Goal: Book appointment/travel/reservation

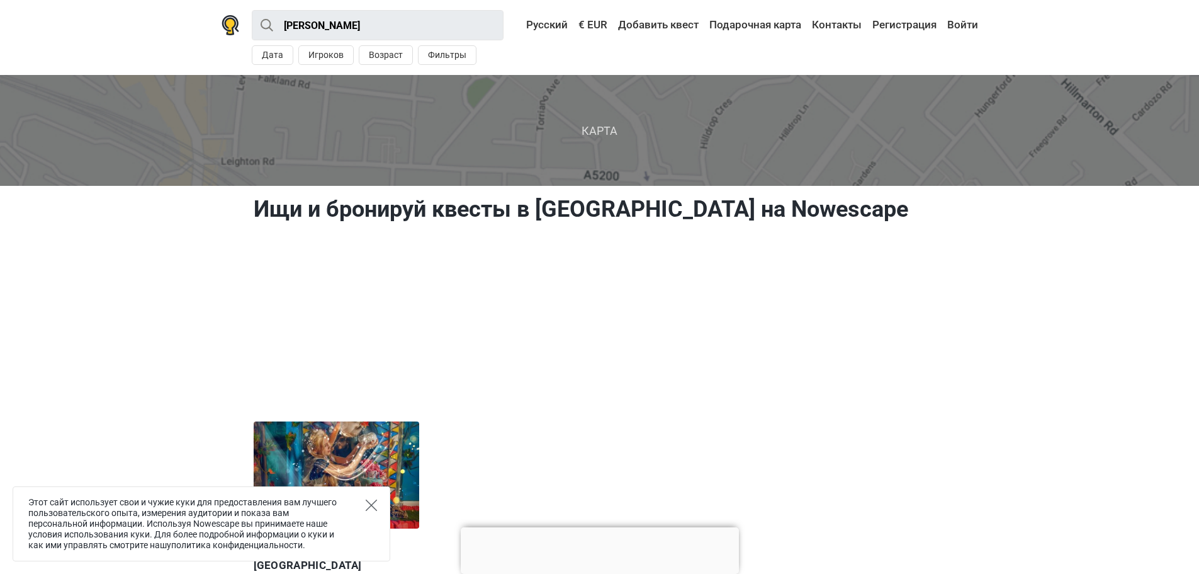
click at [367, 503] on icon "Close" at bounding box center [371, 504] width 11 height 11
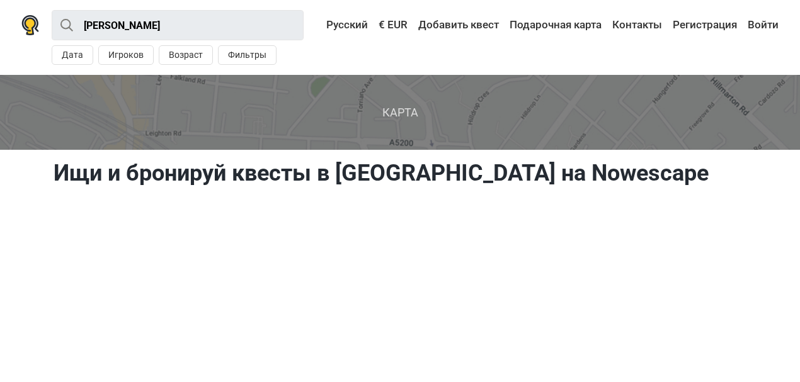
drag, startPoint x: 1208, startPoint y: 2, endPoint x: 25, endPoint y: 219, distance: 1203.3
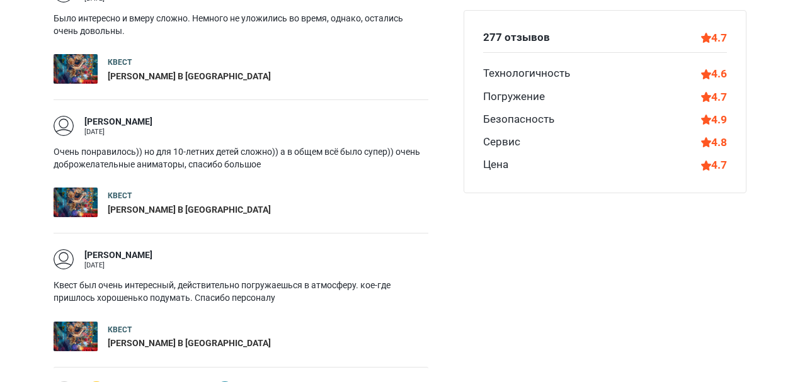
scroll to position [1553, 0]
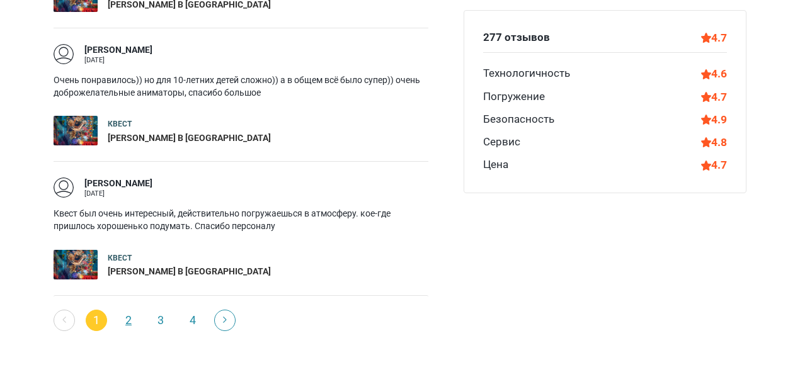
click at [128, 310] on link "2" at bounding box center [128, 320] width 21 height 21
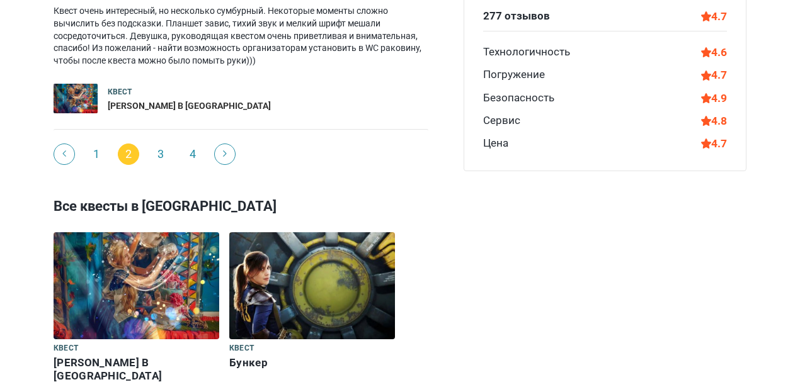
scroll to position [1440, 0]
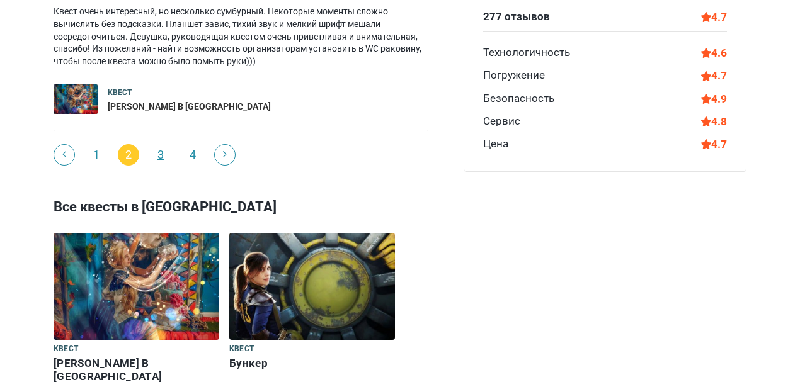
click at [164, 144] on link "3" at bounding box center [160, 154] width 21 height 21
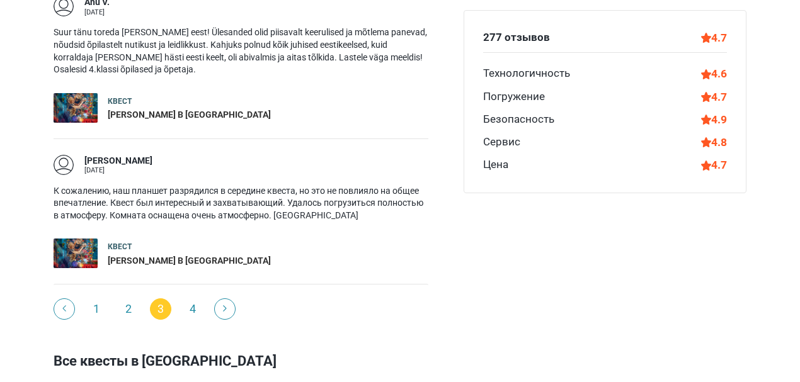
scroll to position [1314, 0]
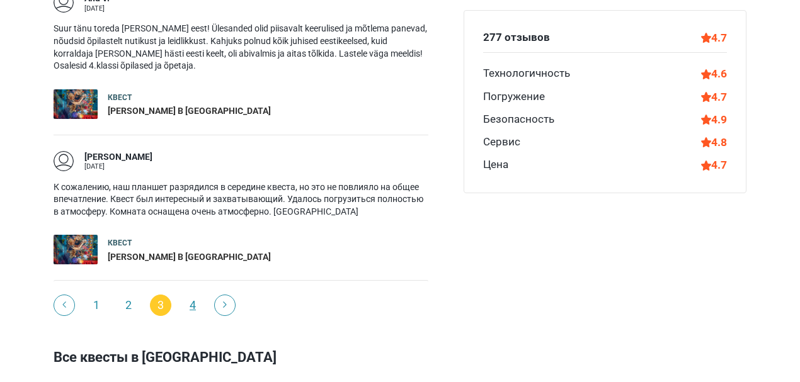
click at [196, 295] on link "4" at bounding box center [192, 305] width 21 height 21
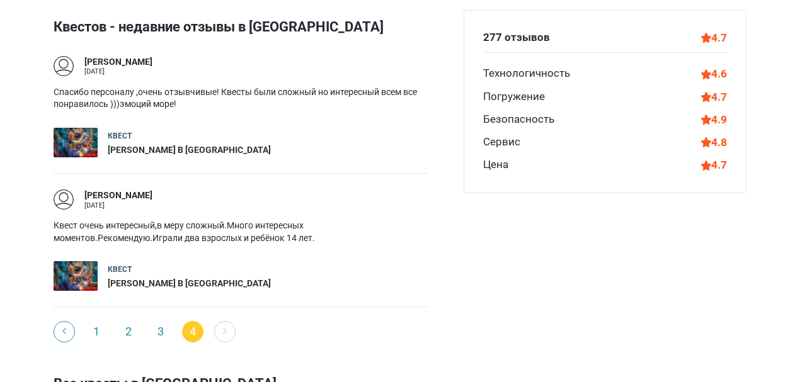
scroll to position [810, 0]
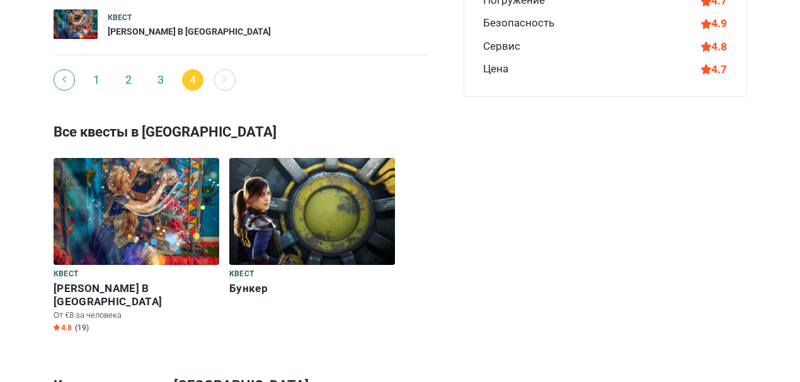
click at [311, 204] on img at bounding box center [312, 211] width 166 height 107
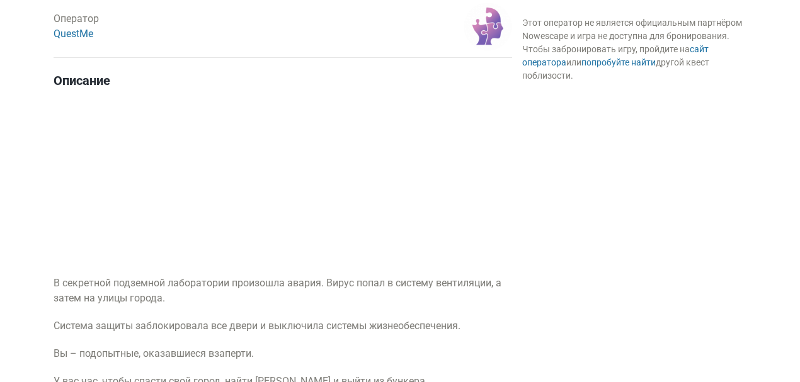
scroll to position [545, 0]
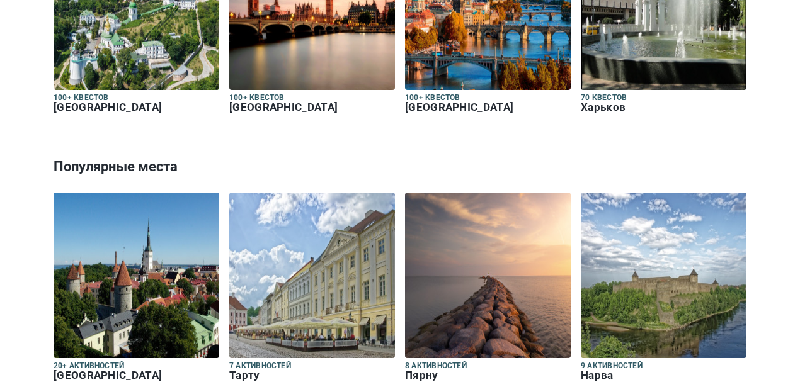
scroll to position [2006, 0]
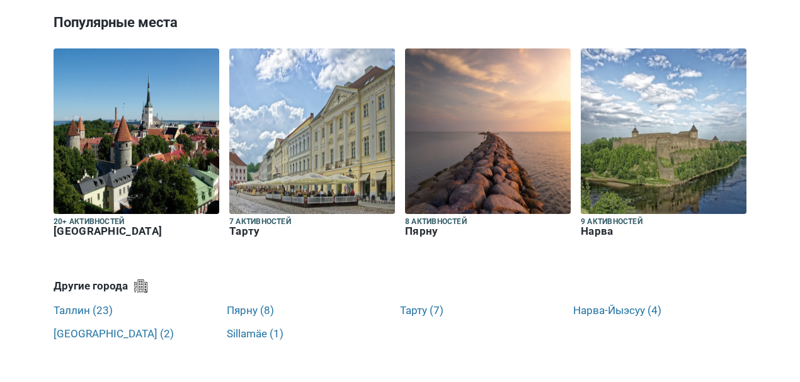
click at [650, 122] on img at bounding box center [663, 131] width 166 height 166
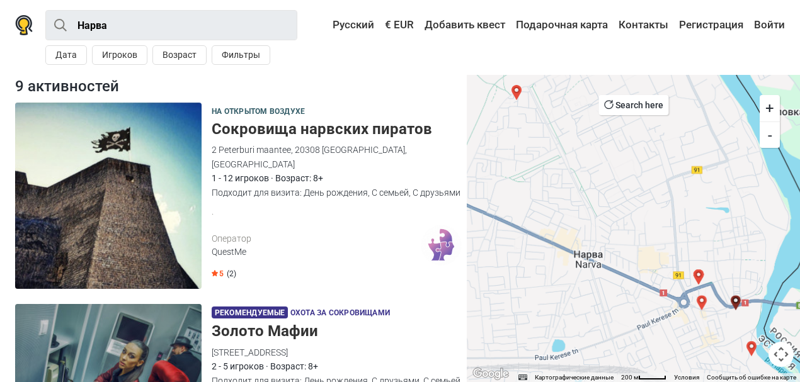
click at [118, 174] on img at bounding box center [108, 196] width 186 height 186
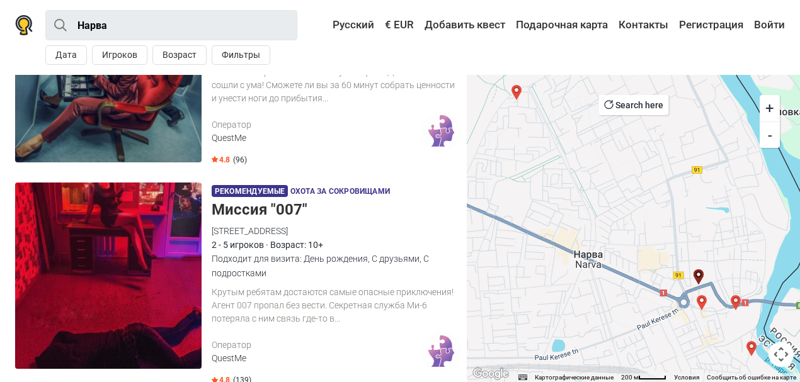
scroll to position [419, 0]
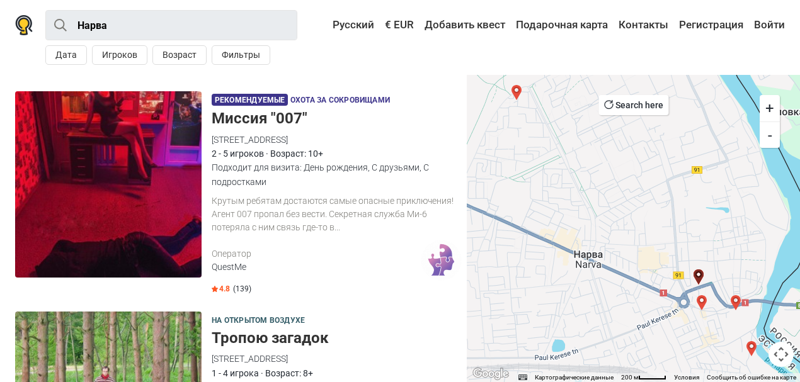
click at [130, 181] on img at bounding box center [108, 184] width 186 height 186
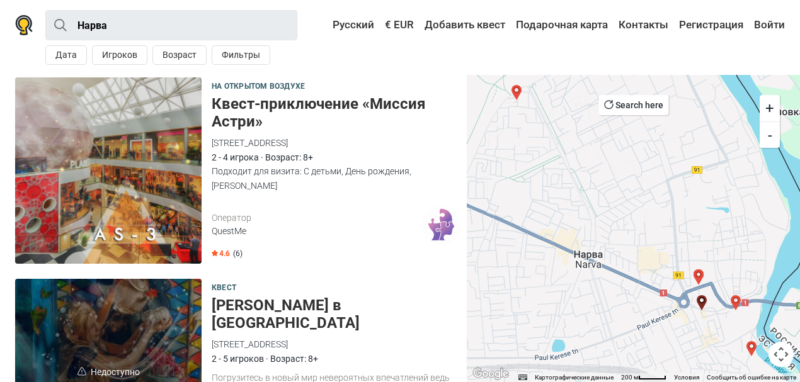
scroll to position [1259, 0]
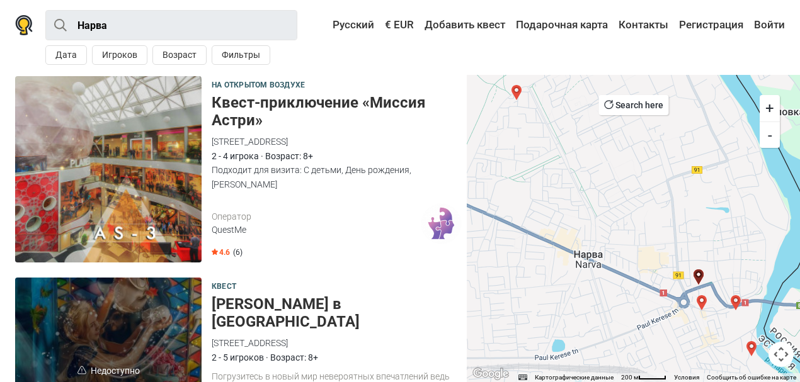
click at [121, 184] on img at bounding box center [108, 169] width 186 height 186
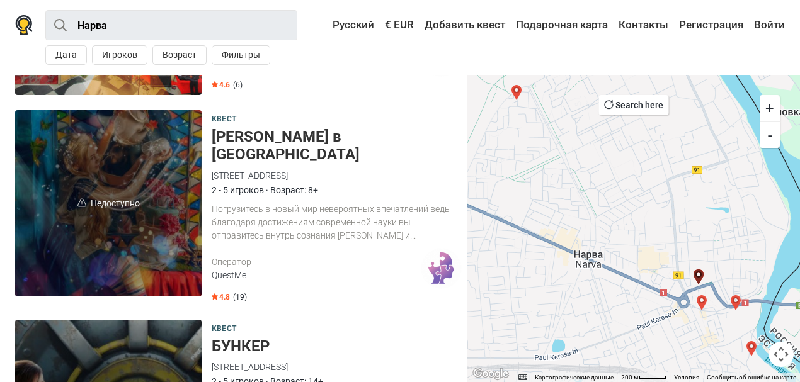
scroll to position [1511, 0]
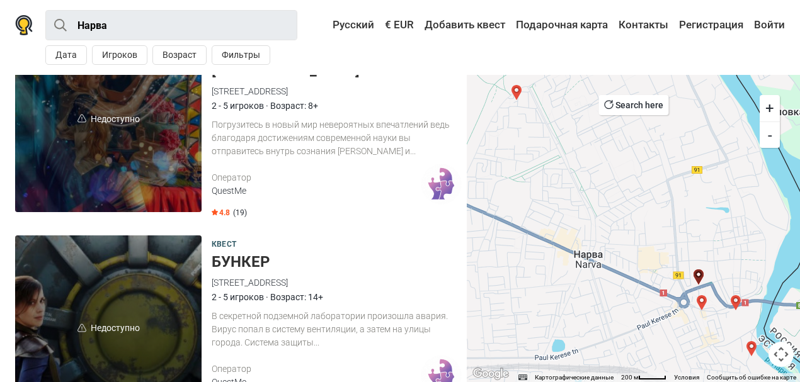
click at [111, 130] on span "Недоступно" at bounding box center [108, 119] width 186 height 186
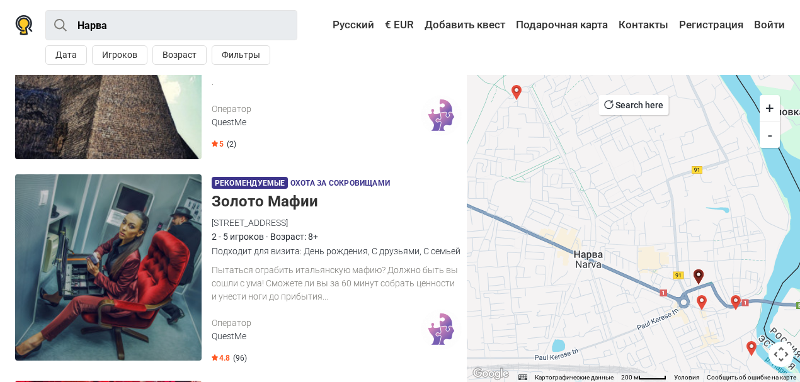
scroll to position [122, 0]
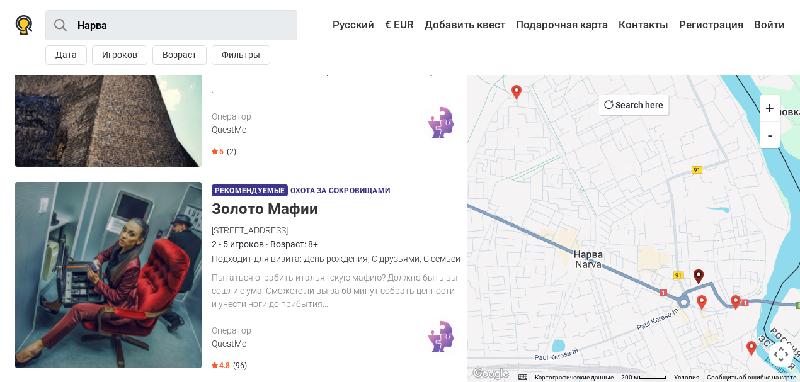
click at [154, 254] on img at bounding box center [108, 275] width 186 height 186
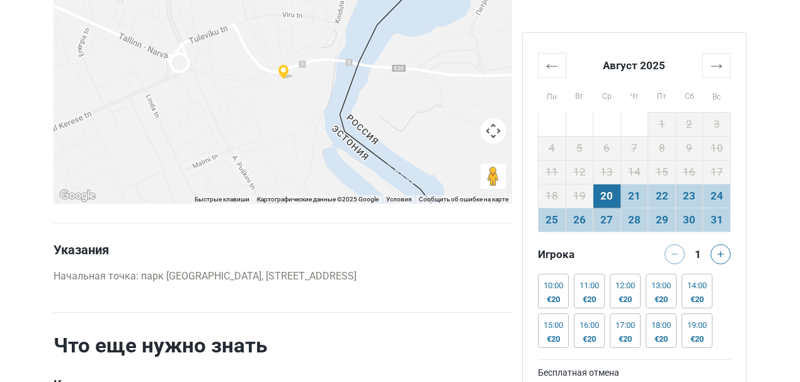
scroll to position [1972, 0]
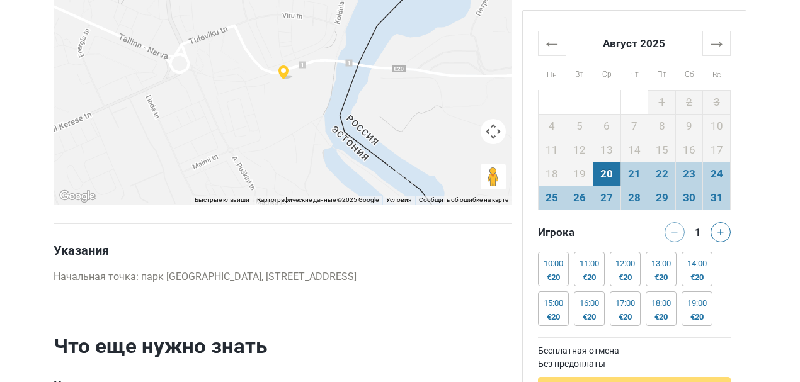
click at [283, 80] on img at bounding box center [285, 72] width 15 height 14
click at [492, 143] on button "Управление камерой на карте" at bounding box center [492, 131] width 25 height 25
click at [464, 110] on button "Увеличить" at bounding box center [461, 100] width 25 height 25
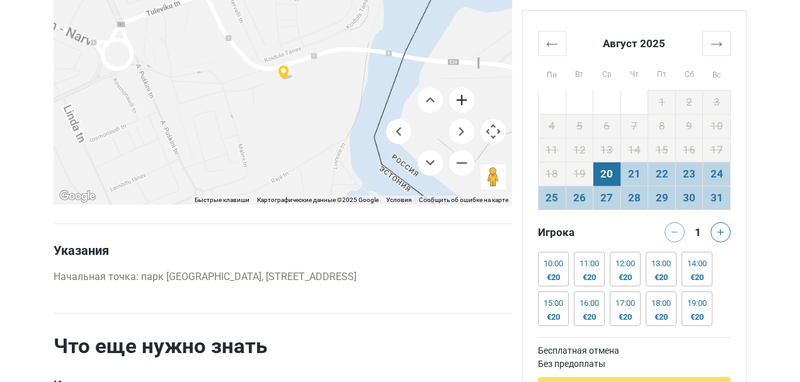
click at [464, 110] on button "Увеличить" at bounding box center [461, 100] width 25 height 25
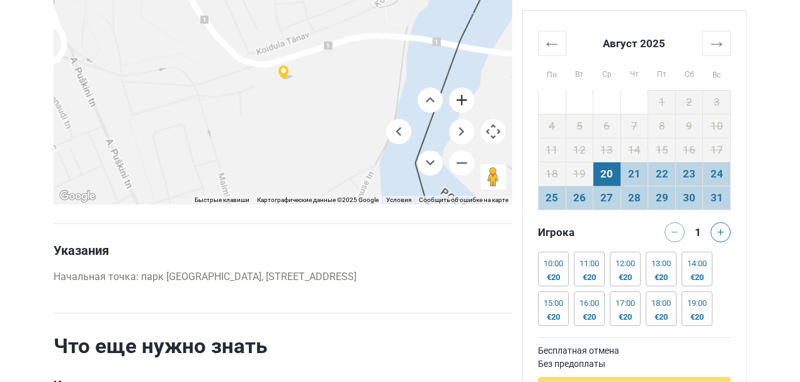
click at [464, 110] on button "Увеличить" at bounding box center [461, 100] width 25 height 25
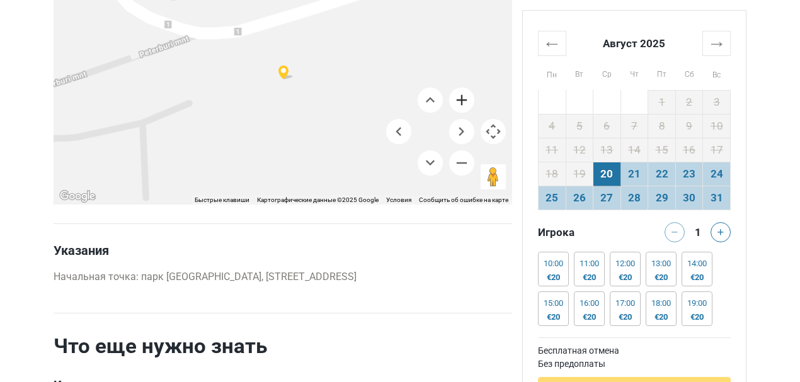
click at [464, 110] on button "Увеличить" at bounding box center [461, 100] width 25 height 25
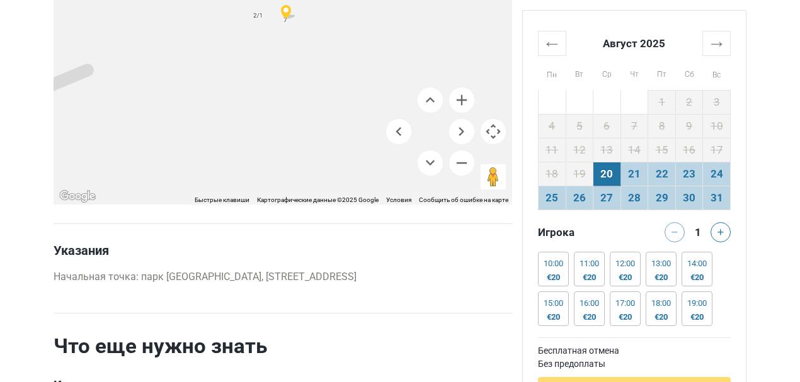
drag, startPoint x: 300, startPoint y: 114, endPoint x: 487, endPoint y: 128, distance: 186.9
click at [302, 52] on div at bounding box center [283, 79] width 458 height 252
click at [463, 113] on button "Увеличить" at bounding box center [461, 100] width 25 height 25
drag, startPoint x: 332, startPoint y: 57, endPoint x: 337, endPoint y: 237, distance: 180.8
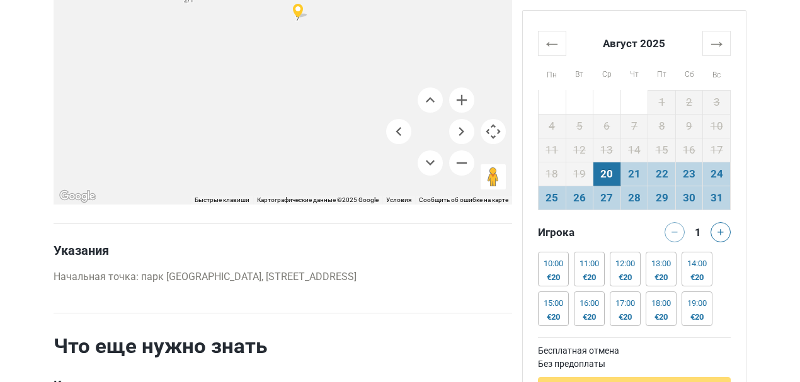
drag, startPoint x: 307, startPoint y: 43, endPoint x: 326, endPoint y: 145, distance: 103.7
click at [326, 145] on div at bounding box center [283, 79] width 458 height 252
click at [455, 111] on button "Увеличить" at bounding box center [461, 100] width 25 height 25
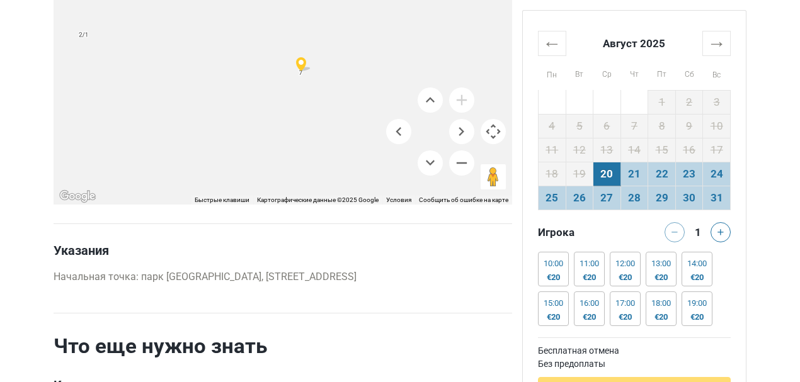
drag, startPoint x: 329, startPoint y: 107, endPoint x: 319, endPoint y: 64, distance: 44.0
click at [319, 64] on div at bounding box center [283, 79] width 458 height 252
click at [434, 176] on button "Переместить вниз" at bounding box center [429, 162] width 25 height 25
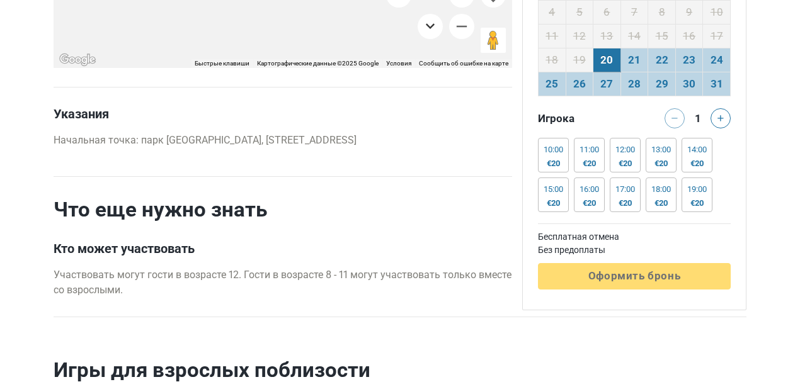
scroll to position [2001, 0]
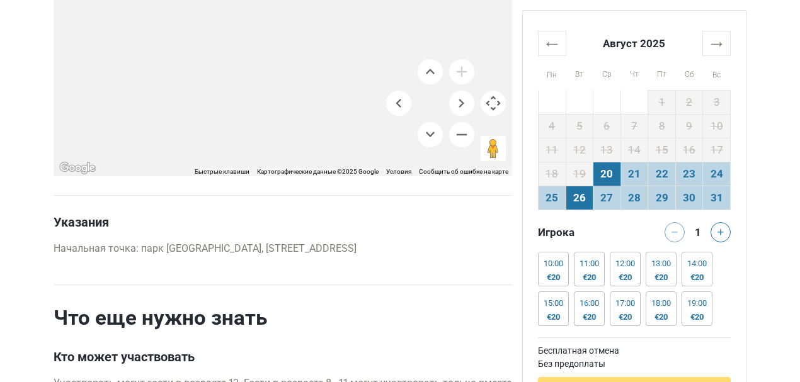
click at [574, 204] on td "26" at bounding box center [579, 198] width 28 height 24
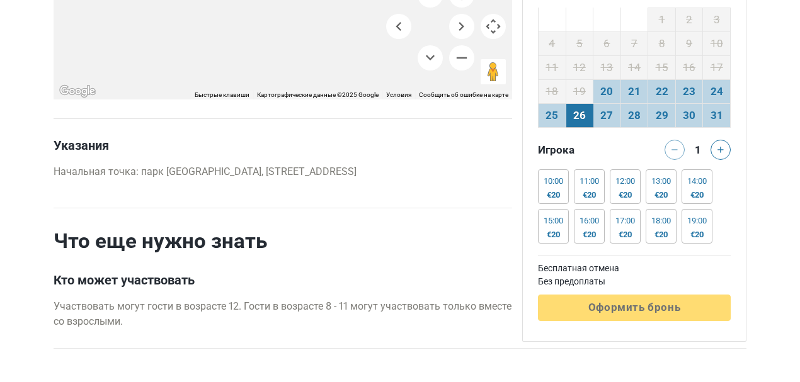
scroll to position [2085, 0]
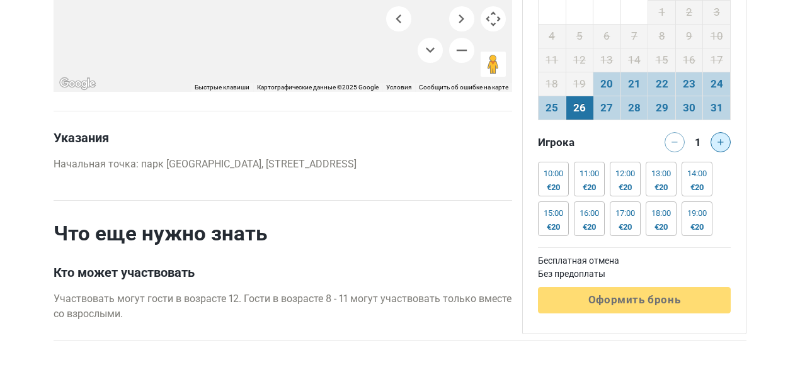
click at [715, 152] on button at bounding box center [720, 142] width 20 height 20
click at [720, 145] on icon at bounding box center [720, 142] width 6 height 6
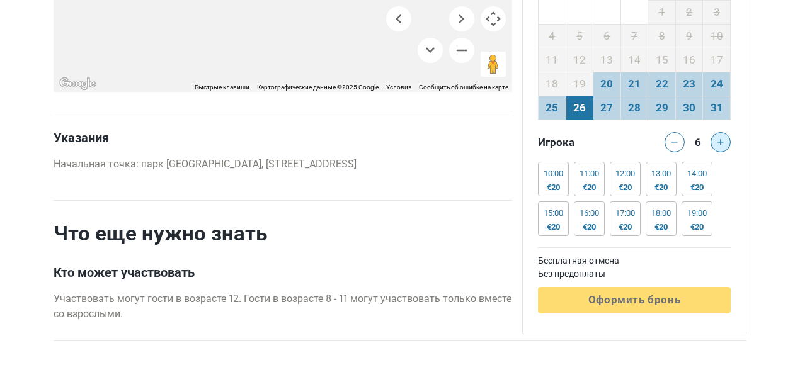
click at [720, 145] on icon at bounding box center [720, 142] width 6 height 6
click at [559, 193] on div "€20" at bounding box center [553, 188] width 20 height 10
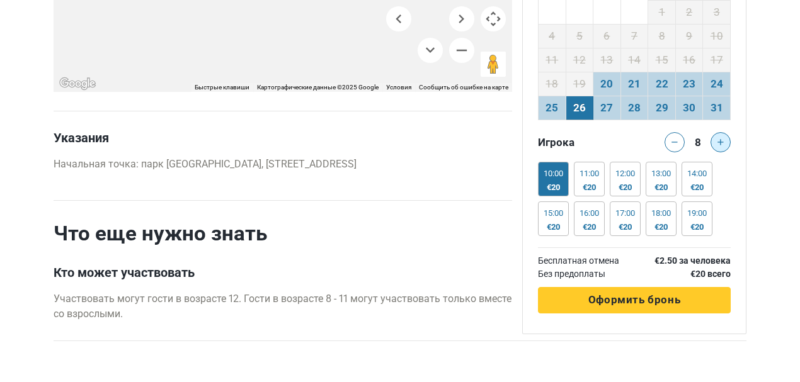
click at [724, 152] on button at bounding box center [720, 142] width 20 height 20
click at [677, 145] on icon at bounding box center [674, 142] width 6 height 6
click at [723, 145] on icon at bounding box center [720, 142] width 6 height 6
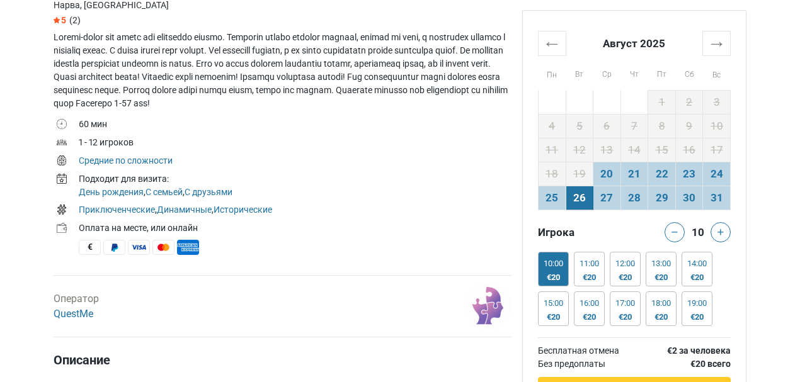
scroll to position [574, 0]
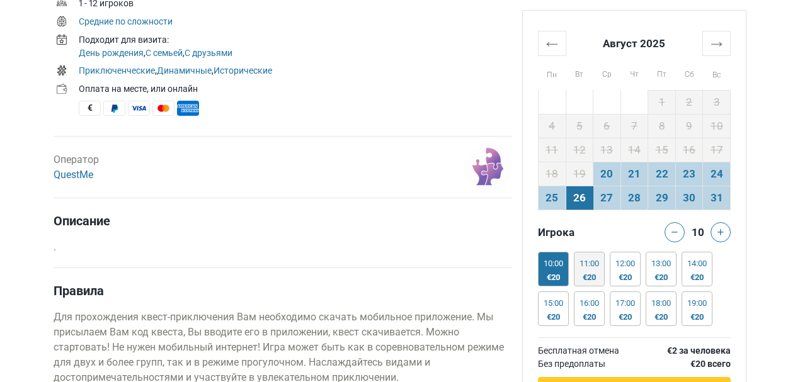
click at [593, 278] on div "€20" at bounding box center [589, 278] width 20 height 10
click at [561, 273] on div "€20" at bounding box center [553, 278] width 20 height 10
click at [587, 268] on div "11:00 €20" at bounding box center [589, 269] width 31 height 35
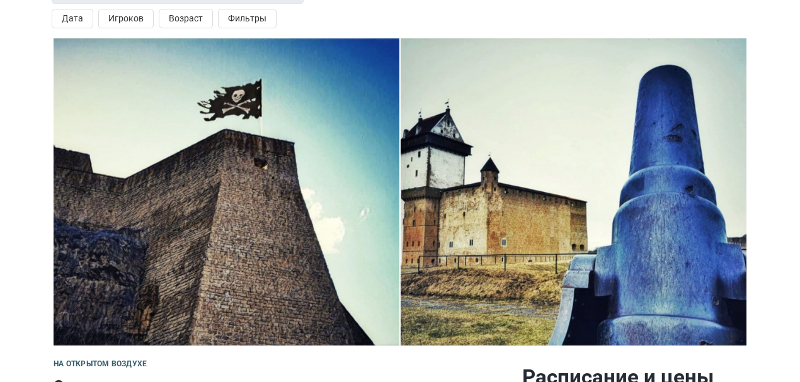
scroll to position [0, 0]
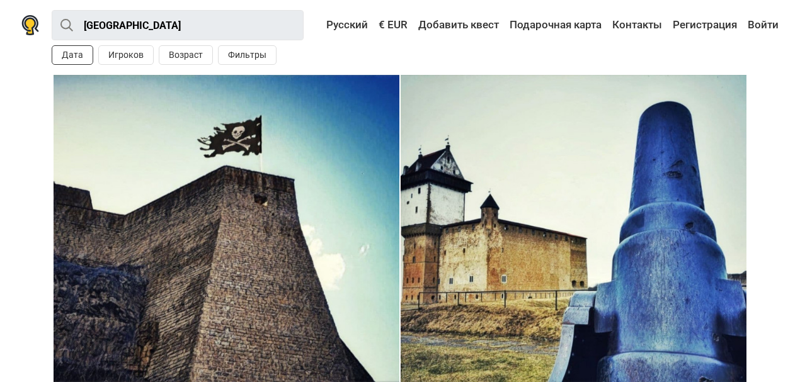
click at [76, 57] on button "Дата" at bounding box center [73, 55] width 42 height 20
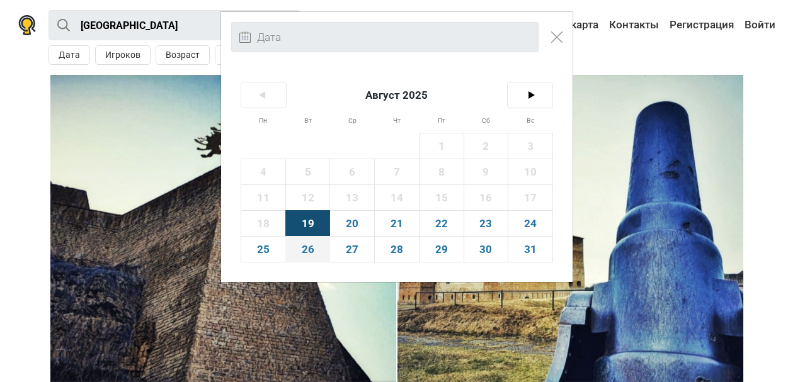
click at [322, 253] on span "26" at bounding box center [308, 249] width 44 height 25
type input "26-го августа (вт)"
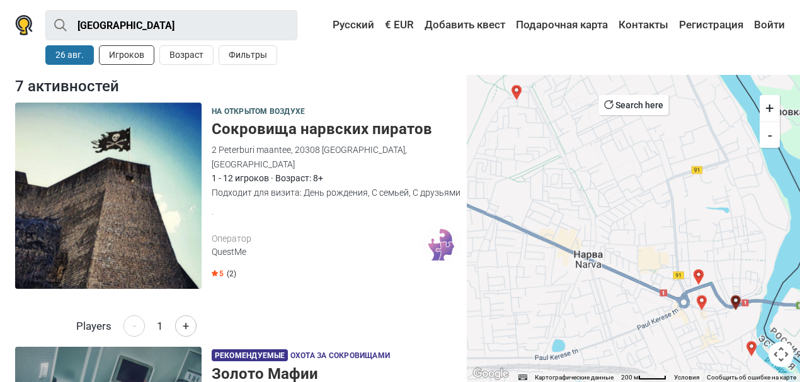
click at [140, 60] on button "Игроков" at bounding box center [126, 55] width 55 height 20
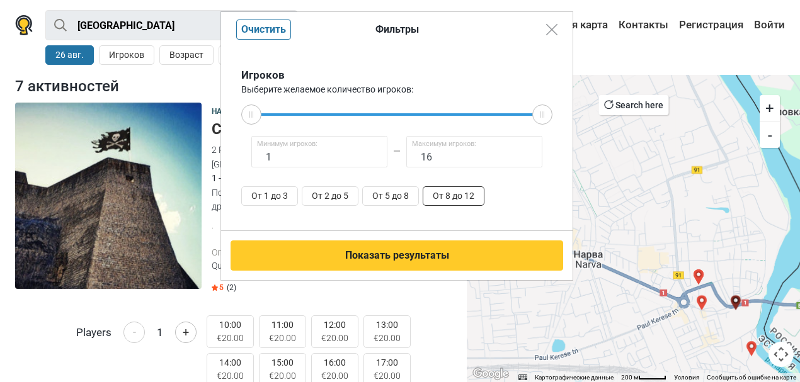
click at [459, 198] on button "От 8 до 12" at bounding box center [453, 196] width 62 height 20
type input "8"
type input "12"
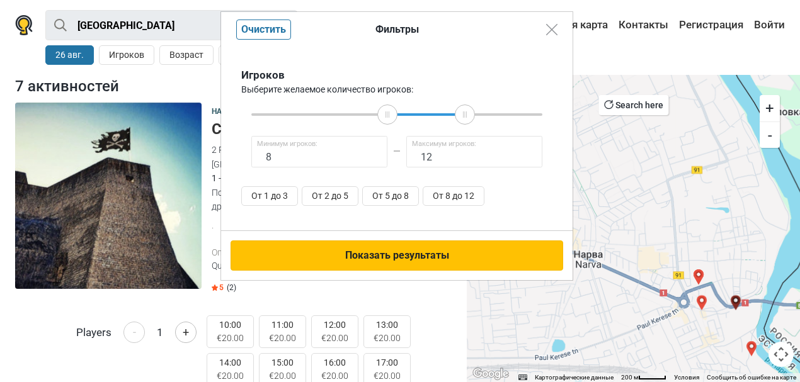
click at [382, 256] on button "Показать результаты" at bounding box center [396, 255] width 332 height 30
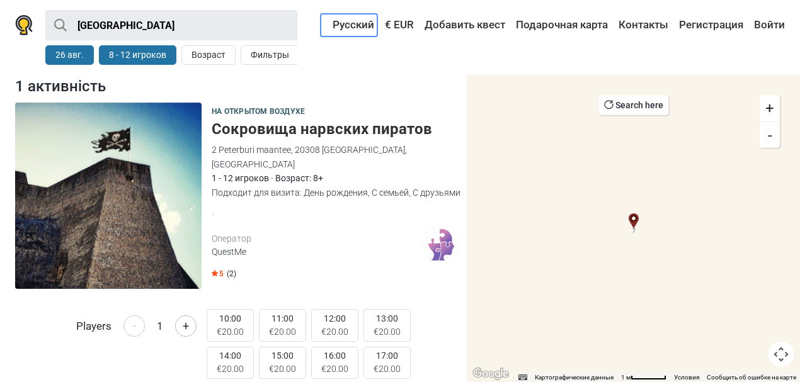
click at [353, 24] on link "Русский" at bounding box center [348, 25] width 57 height 23
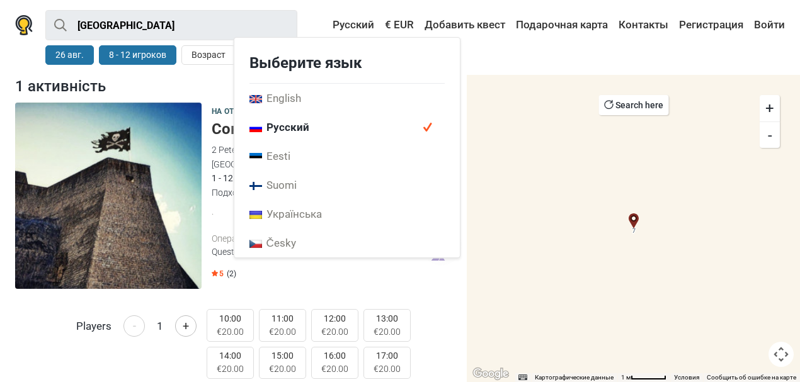
click at [315, 126] on span "Русский" at bounding box center [346, 127] width 225 height 29
click at [273, 125] on span "Русский" at bounding box center [279, 127] width 60 height 14
click at [9, 64] on div "Narva Все Квест На открытом воздухе Охота за сокровищами Поблизости 26 авг. 8 -…" at bounding box center [400, 37] width 800 height 75
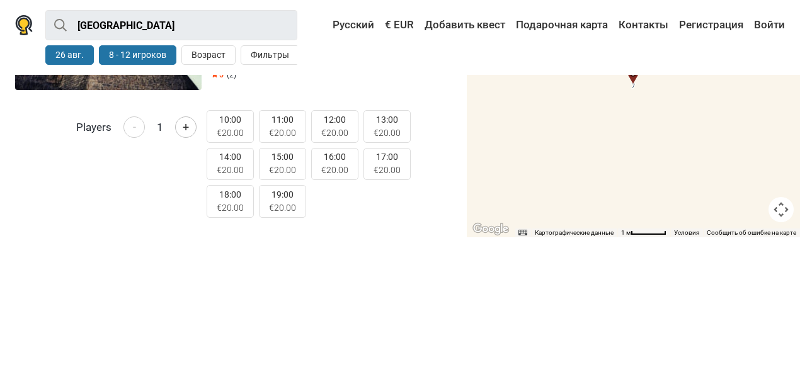
scroll to position [210, 0]
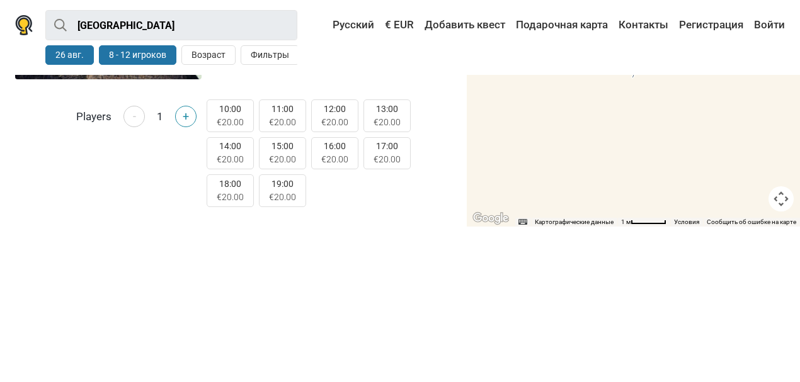
click at [186, 119] on button "+" at bounding box center [185, 116] width 21 height 21
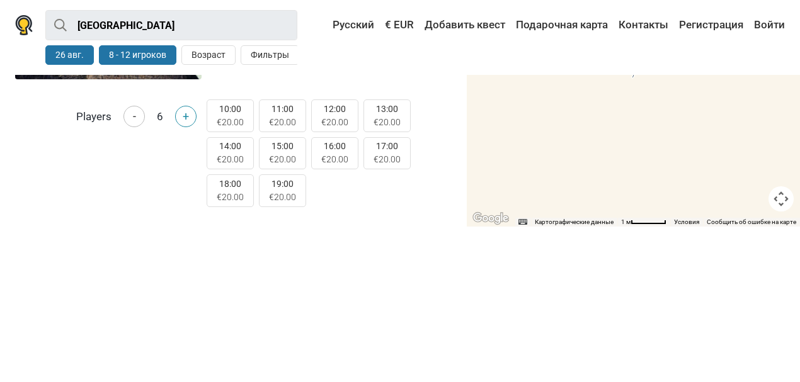
click at [186, 119] on button "+" at bounding box center [185, 116] width 21 height 21
click at [185, 120] on button "+" at bounding box center [185, 116] width 21 height 21
click at [288, 115] on button "11:00 €20.00" at bounding box center [282, 115] width 47 height 33
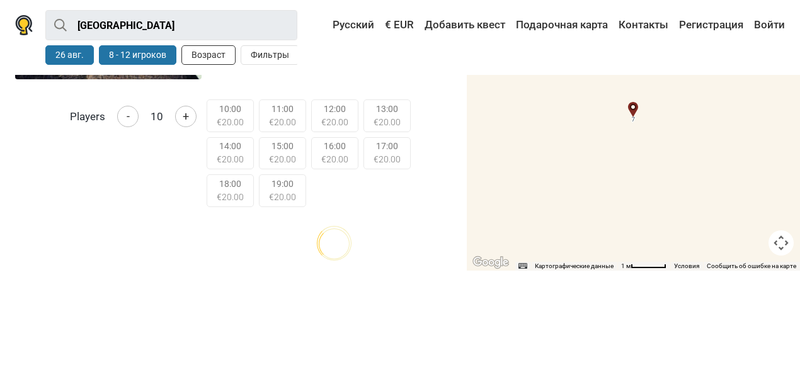
click at [213, 55] on button "Возраст" at bounding box center [208, 55] width 54 height 20
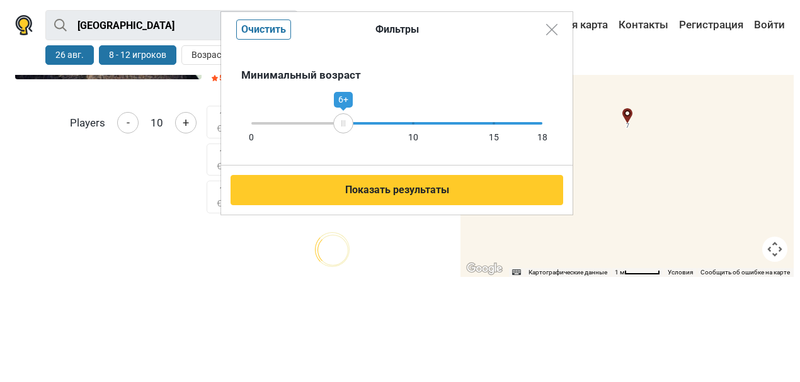
drag, startPoint x: 543, startPoint y: 125, endPoint x: 343, endPoint y: 128, distance: 199.6
click at [343, 128] on div "6+" at bounding box center [343, 123] width 20 height 20
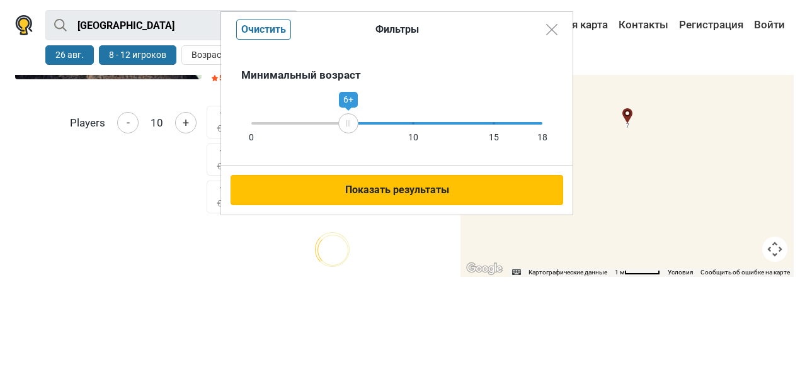
click at [353, 196] on button "Показать результаты" at bounding box center [396, 190] width 332 height 30
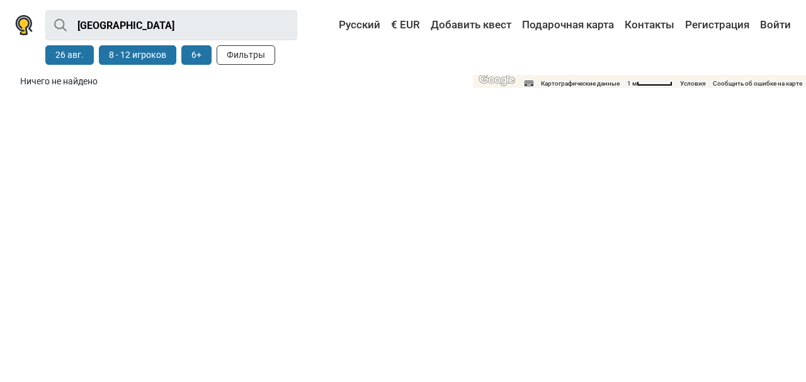
click at [261, 57] on button "Фильтры" at bounding box center [246, 55] width 59 height 20
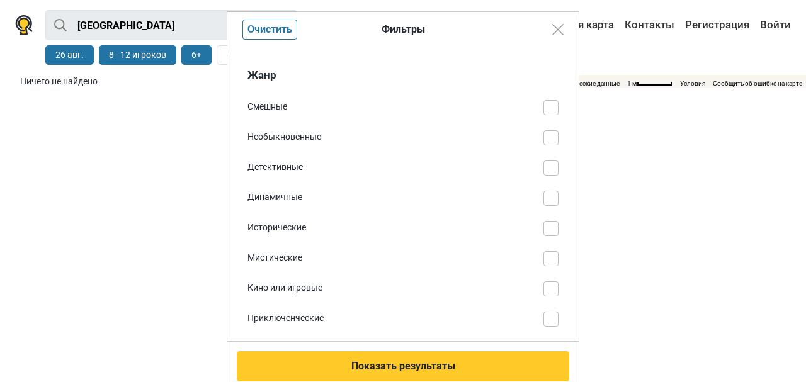
click at [137, 93] on div "Фильтры Очистить Жанр Смешные Необыкновенные Детективные Динамичные Исторически…" at bounding box center [403, 191] width 806 height 382
click at [554, 30] on img "Close modal" at bounding box center [557, 29] width 11 height 11
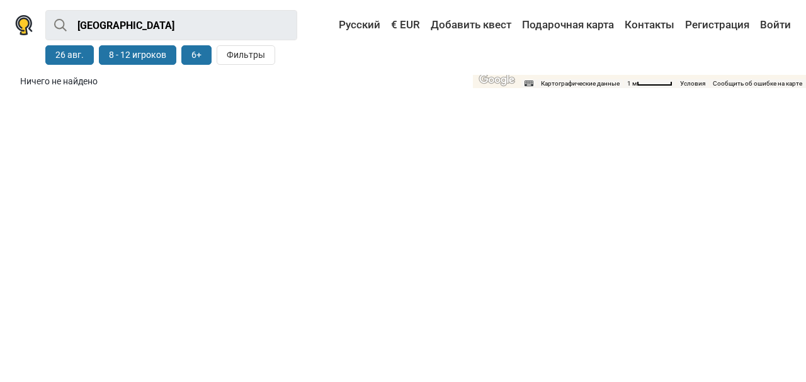
click at [195, 54] on button "6+" at bounding box center [196, 55] width 30 height 20
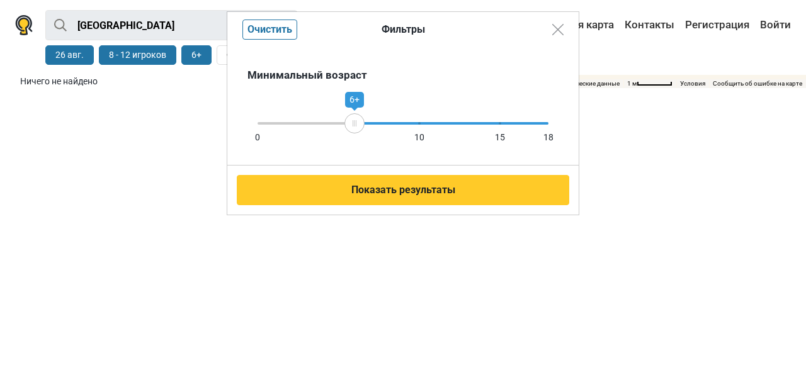
click at [418, 135] on div "10" at bounding box center [419, 137] width 10 height 13
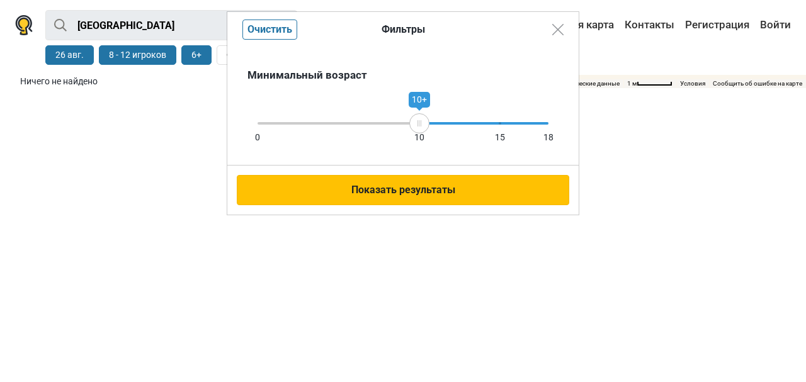
click at [386, 193] on button "Показать результаты" at bounding box center [403, 190] width 332 height 30
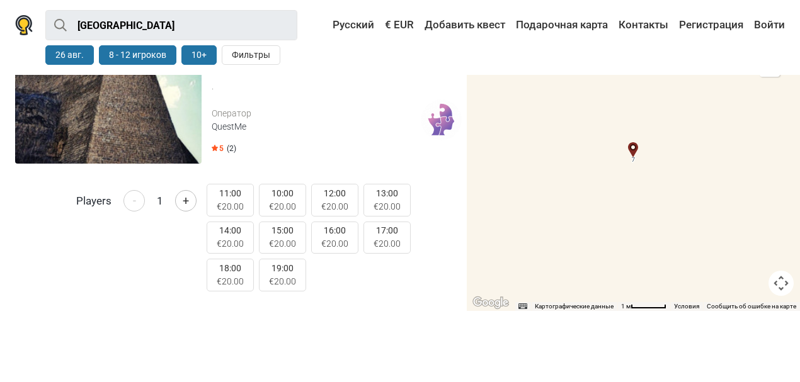
scroll to position [126, 0]
click at [232, 143] on span "(2)" at bounding box center [231, 148] width 9 height 10
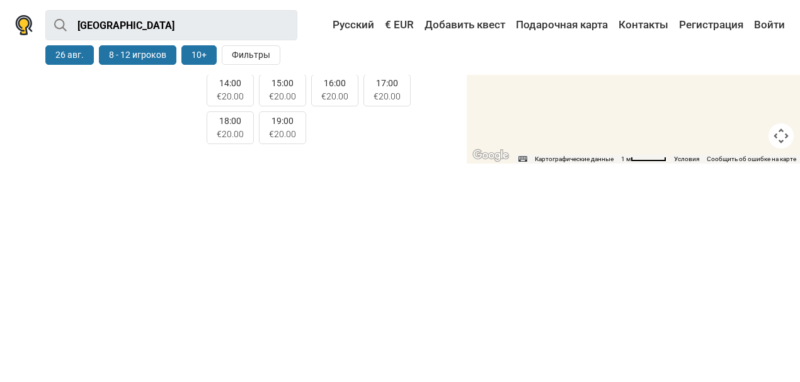
scroll to position [0, 0]
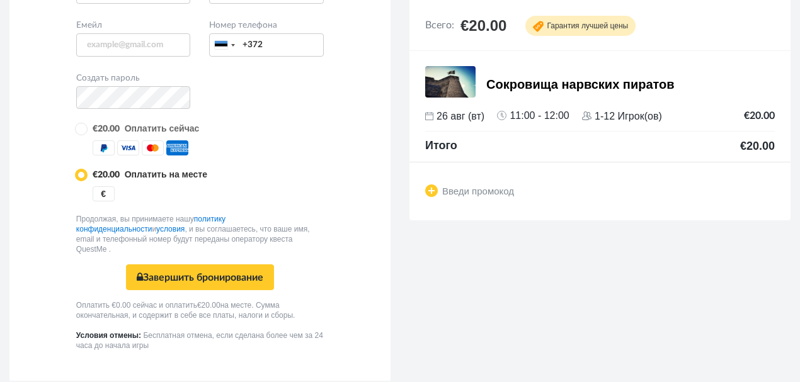
scroll to position [218, 0]
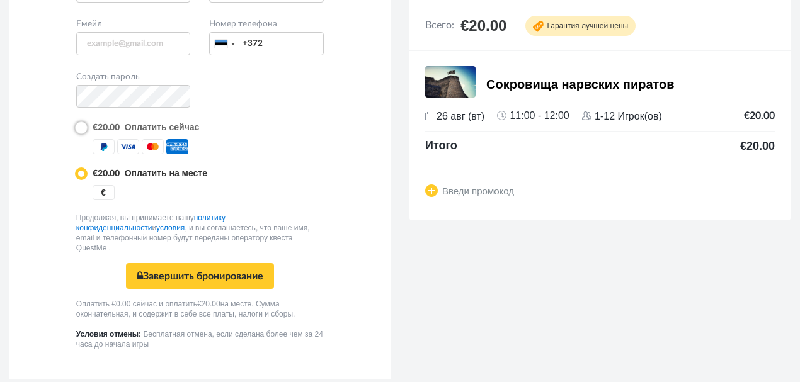
click at [81, 127] on input "radio" at bounding box center [80, 127] width 8 height 8
radio input "true"
radio input "false"
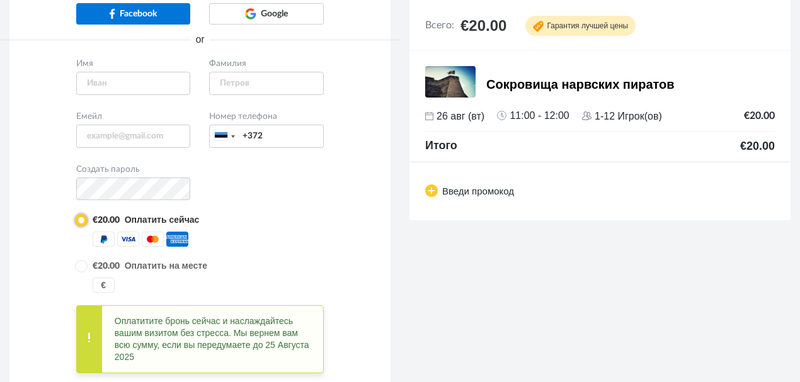
scroll to position [0, 0]
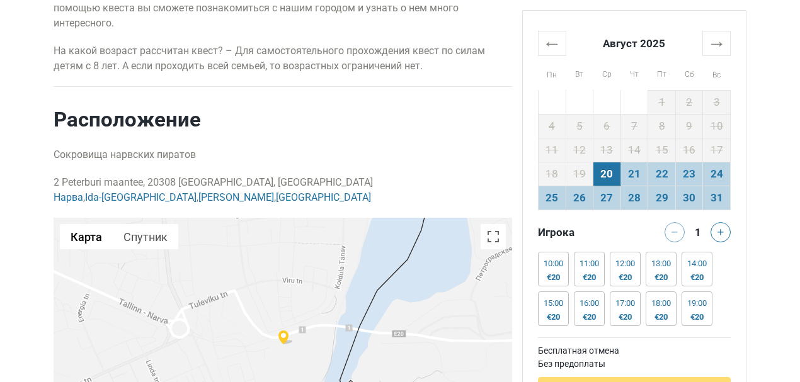
scroll to position [1456, 0]
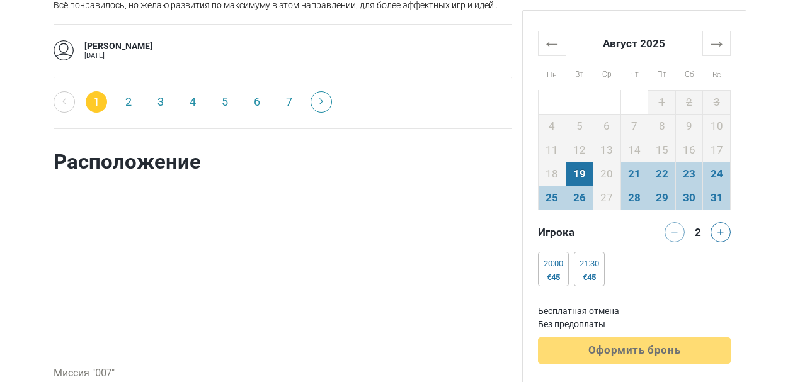
scroll to position [2476, 0]
click at [128, 101] on link "2" at bounding box center [128, 101] width 21 height 21
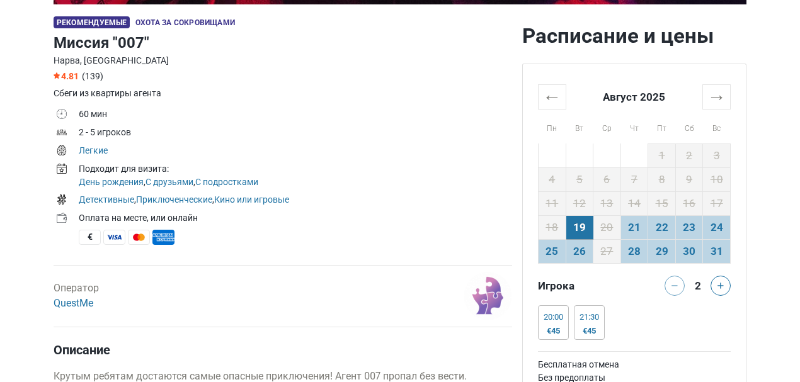
scroll to position [630, 0]
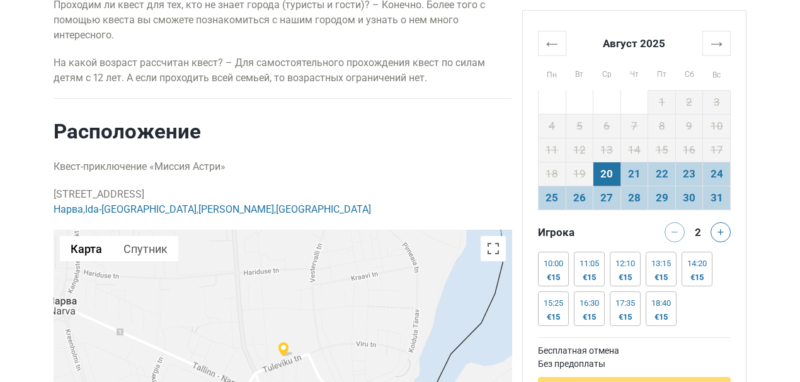
scroll to position [1889, 0]
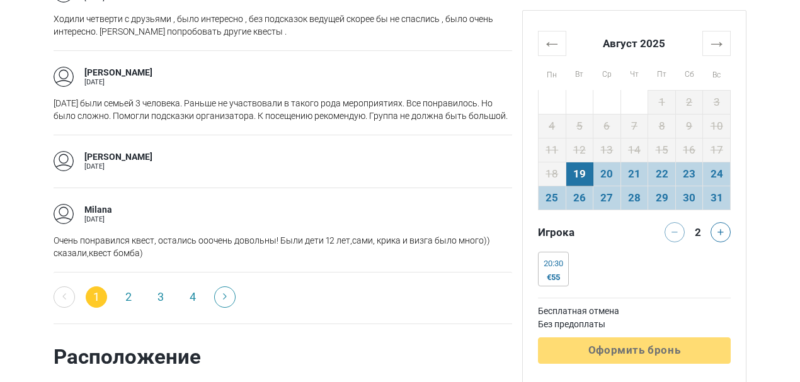
scroll to position [2015, 0]
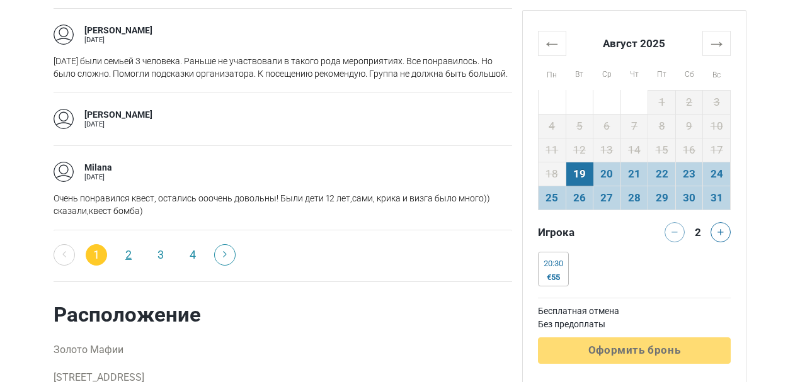
click at [126, 254] on link "2" at bounding box center [128, 254] width 21 height 21
click at [128, 254] on link "2" at bounding box center [128, 254] width 21 height 21
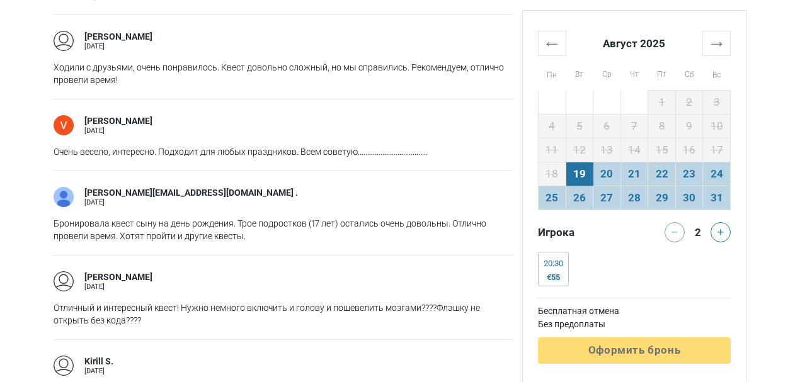
scroll to position [1343, 0]
